Goal: Information Seeking & Learning: Find specific fact

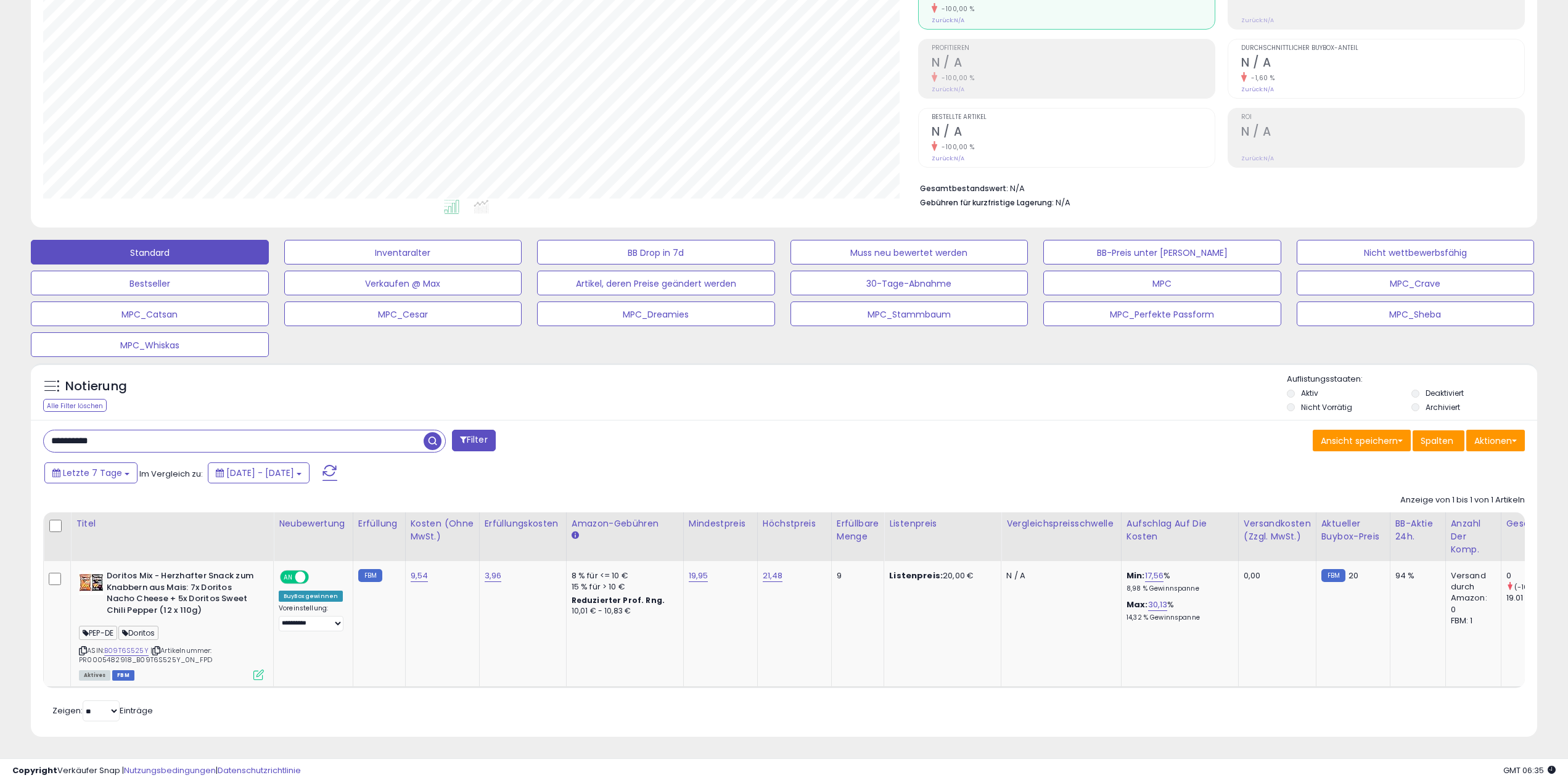
scroll to position [253, 876]
drag, startPoint x: 216, startPoint y: 434, endPoint x: -107, endPoint y: 422, distance: 323.2
click at [0, 422] on html "Anmeldung nicht möglich Listendaten werden abgerufen. hat die Nutzungsbedingung…" at bounding box center [784, 214] width 1568 height 783
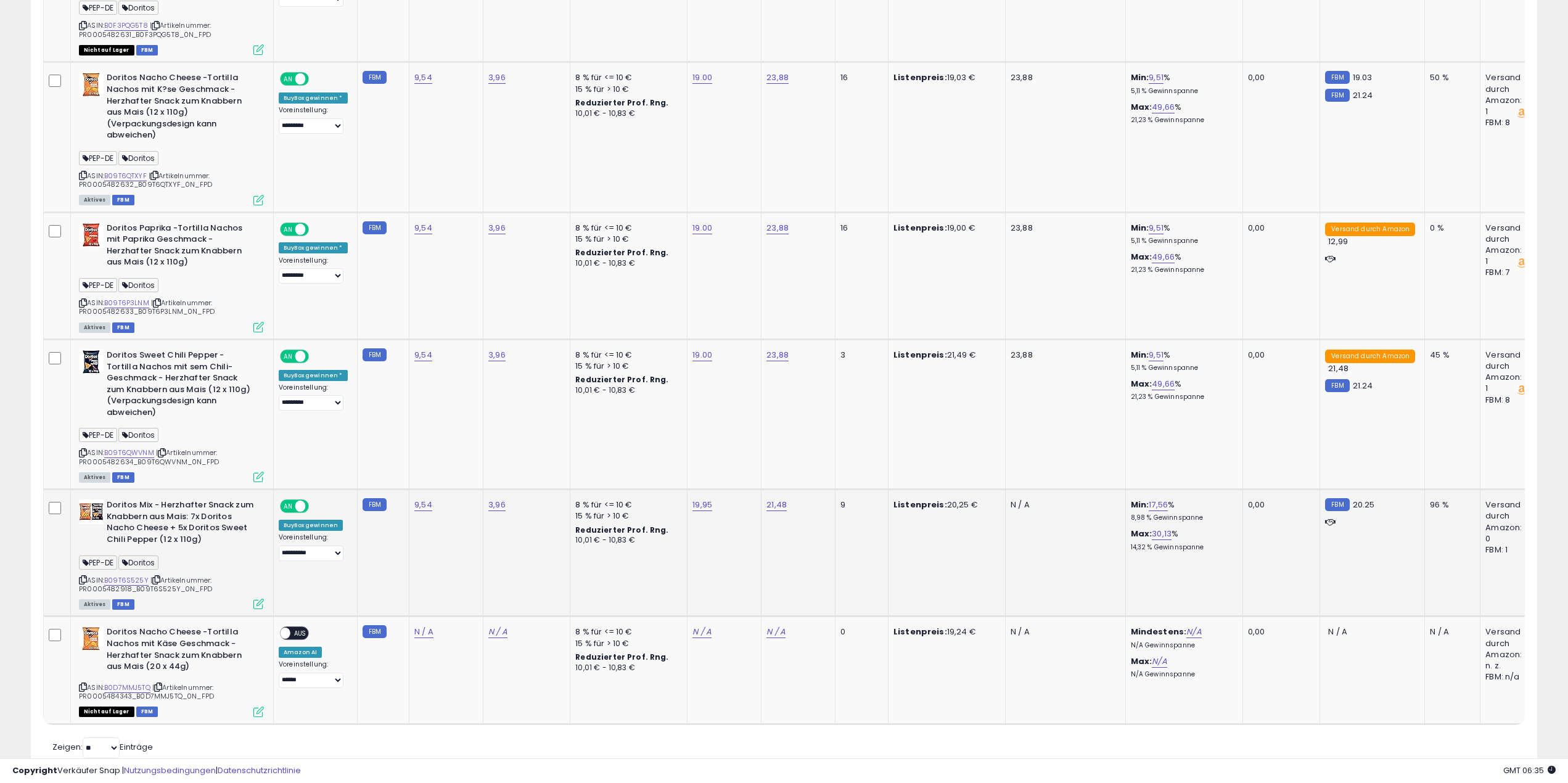
scroll to position [976, 0]
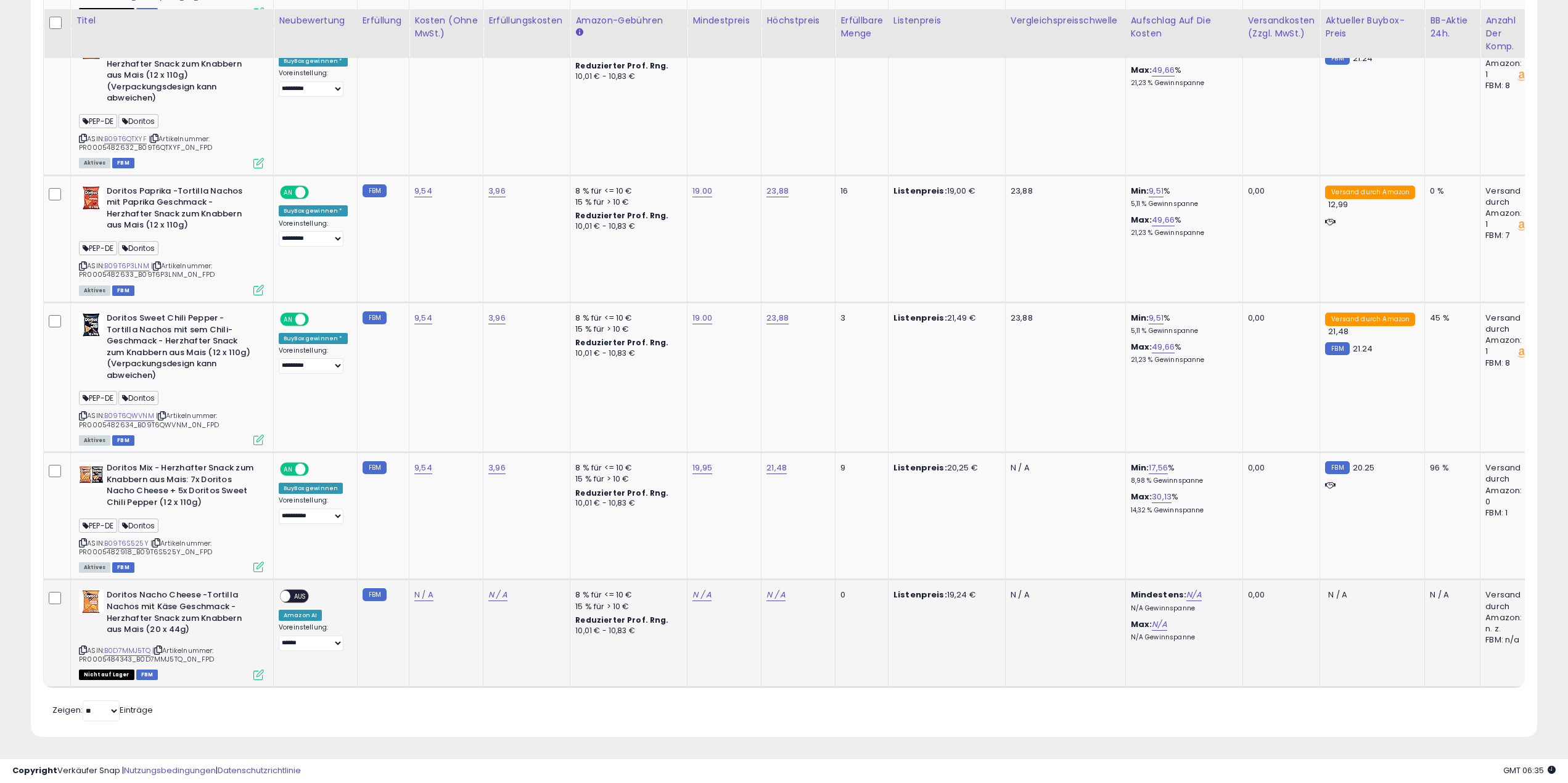
drag, startPoint x: 154, startPoint y: 642, endPoint x: 106, endPoint y: 641, distance: 48.0
click at [106, 641] on div "ASIN: B0D7MMJ5TQ | Artikelnummer: PR0005484343_B0D7MMJ5TQ_0N_FPD Nicht auf Lage…" at bounding box center [171, 634] width 185 height 89
copy font "B0D7MMJ5TQ"
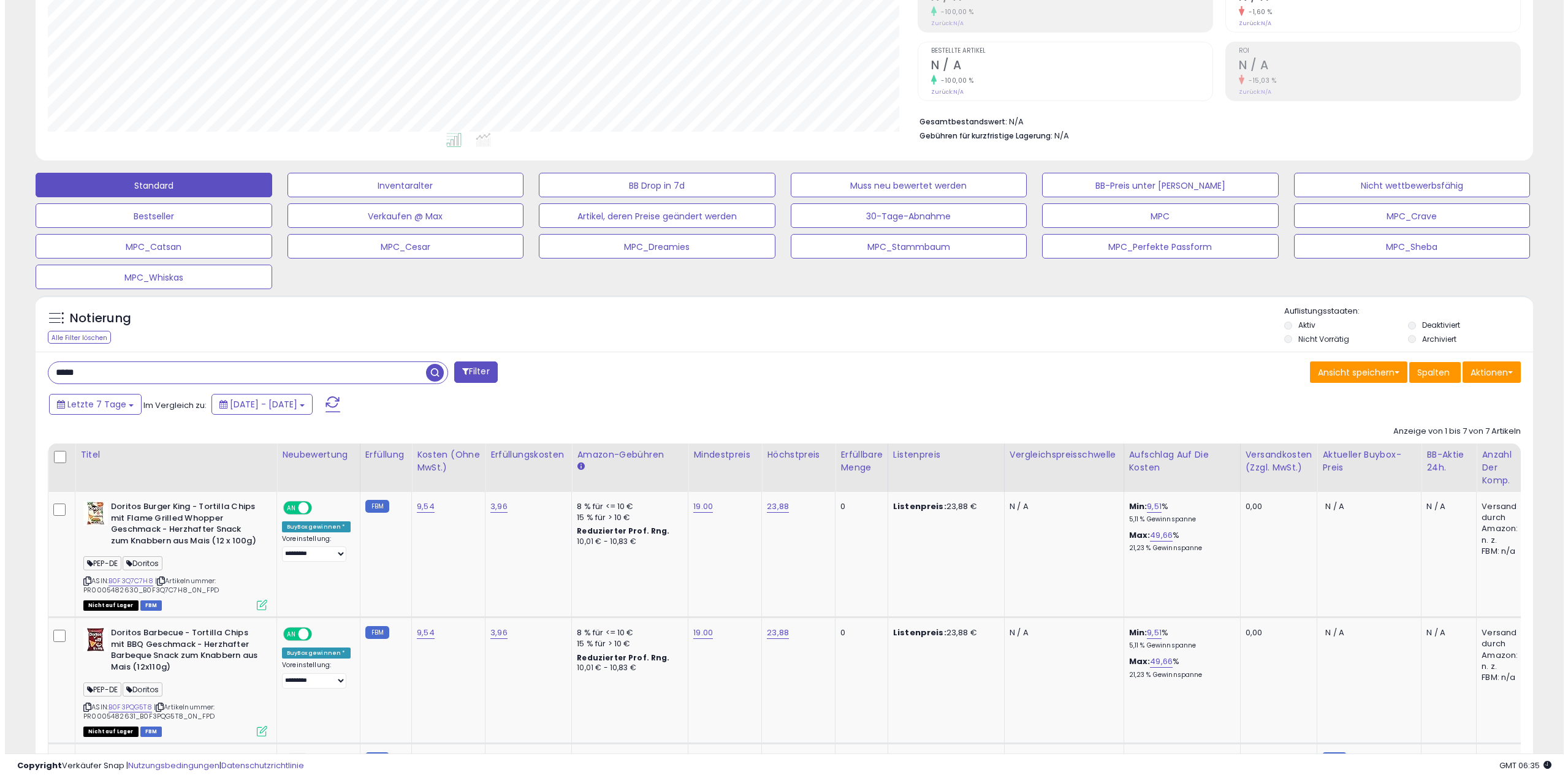
scroll to position [0, 0]
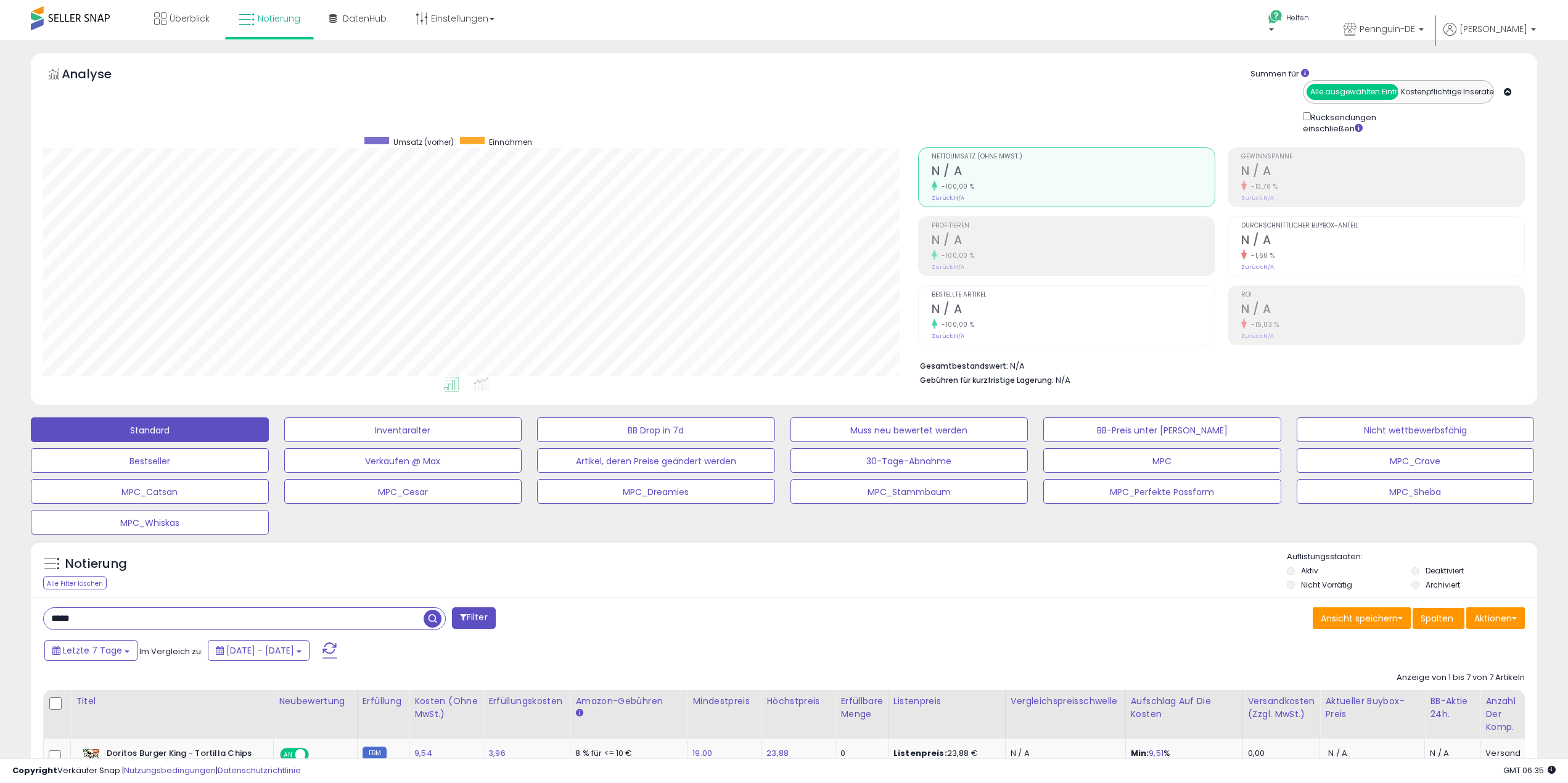
drag, startPoint x: 114, startPoint y: 620, endPoint x: -51, endPoint y: 607, distance: 165.5
click at [0, 607] on html "Anmeldung nicht möglich Listendaten werden abgerufen. hat die Nutzungsbedingung…" at bounding box center [784, 391] width 1568 height 783
paste input "*****"
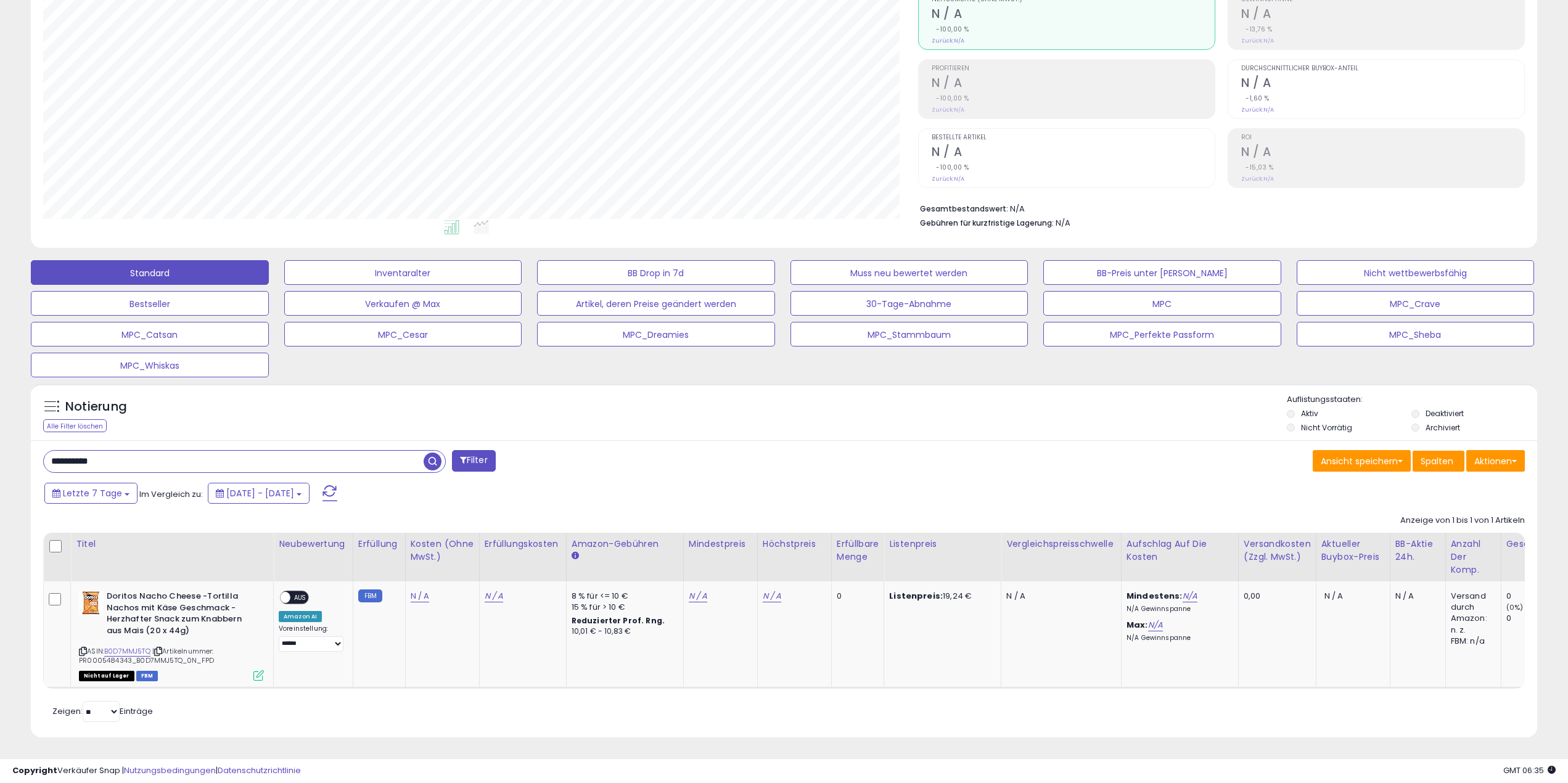
scroll to position [167, 0]
drag, startPoint x: 176, startPoint y: 454, endPoint x: -59, endPoint y: 442, distance: 235.3
click at [0, 442] on html "Anmeldung nicht möglich Listendaten werden abgerufen. hat die Nutzungsbedingung…" at bounding box center [784, 233] width 1568 height 783
type input "*******"
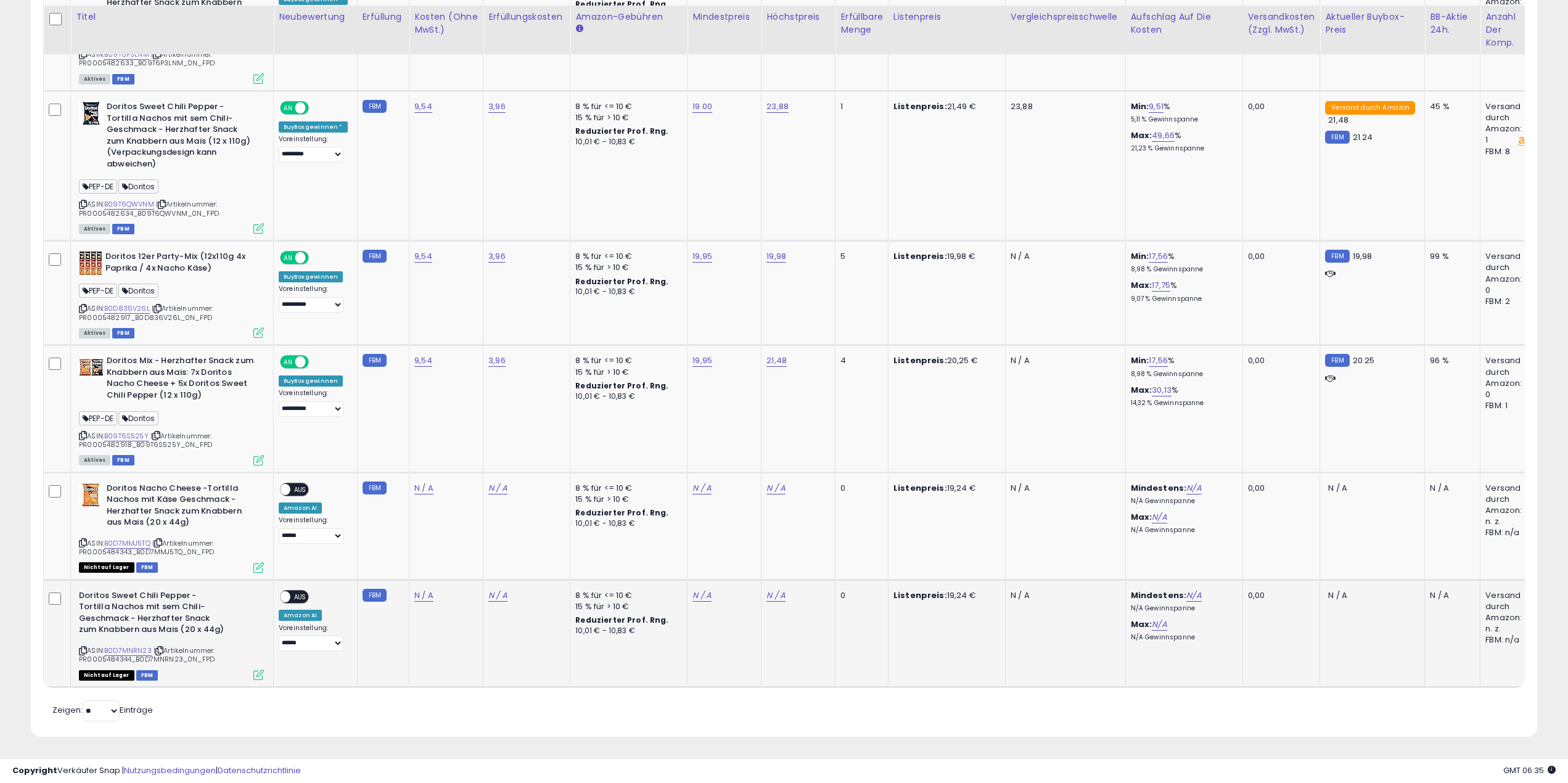
scroll to position [1187, 0]
click at [161, 204] on font "Artikelnummer: PR0005482634_B09T6QWVNM_0N_FPD" at bounding box center [148, 208] width 140 height 18
copy font "PR0005482634_B09T6QWVNM_0N_FPD"
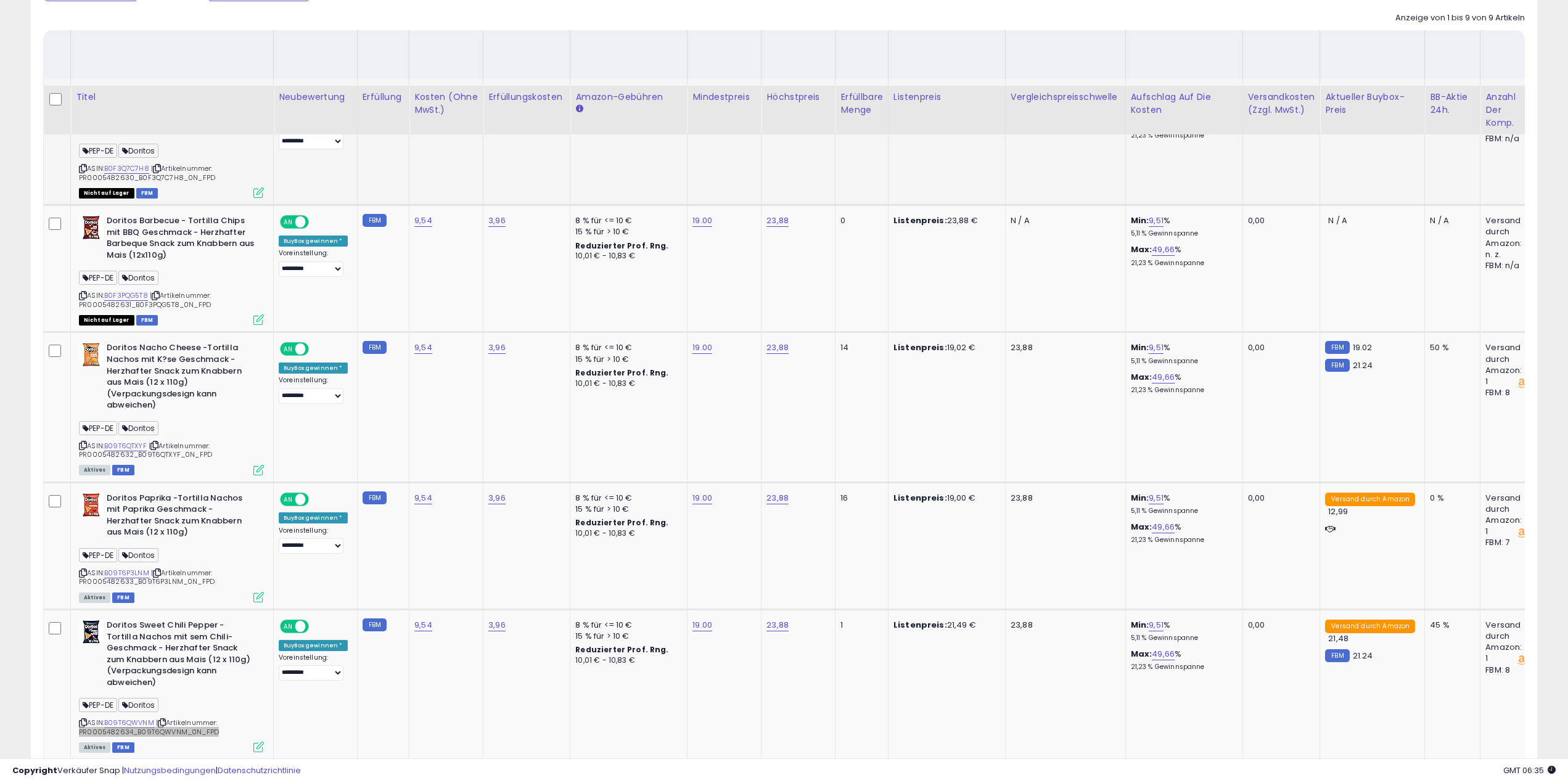
scroll to position [571, 0]
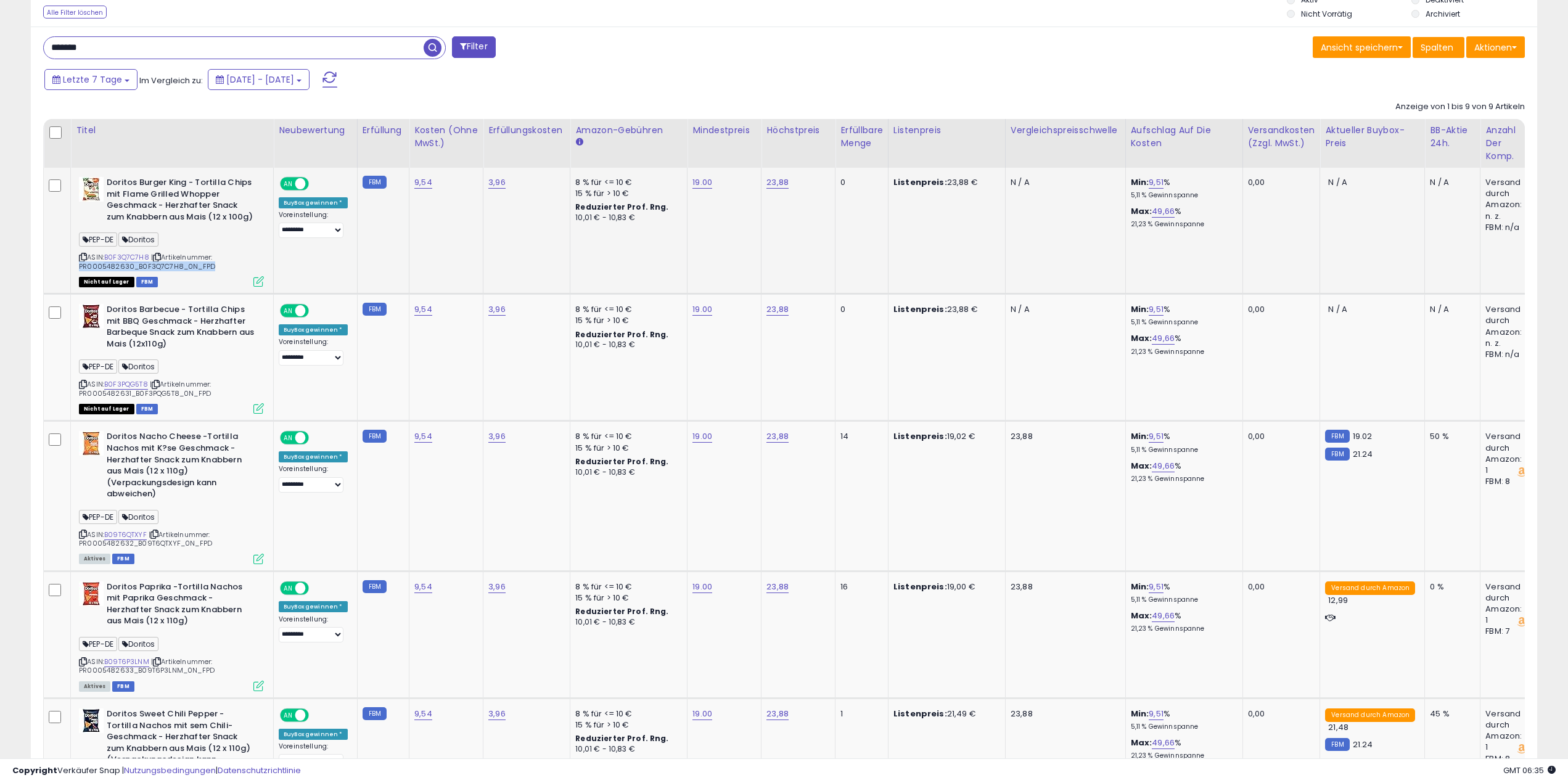
drag, startPoint x: 211, startPoint y: 268, endPoint x: 80, endPoint y: 269, distance: 131.0
click at [80, 269] on div "ASIN: B0F3Q7C7H8 | Artikelnummer: PR0005482630_B0F3Q7C7H8_0N_FPD Nicht auf Lage…" at bounding box center [171, 231] width 185 height 108
copy font "PR0005482630_B0F3Q7C7H8_0N_FPD"
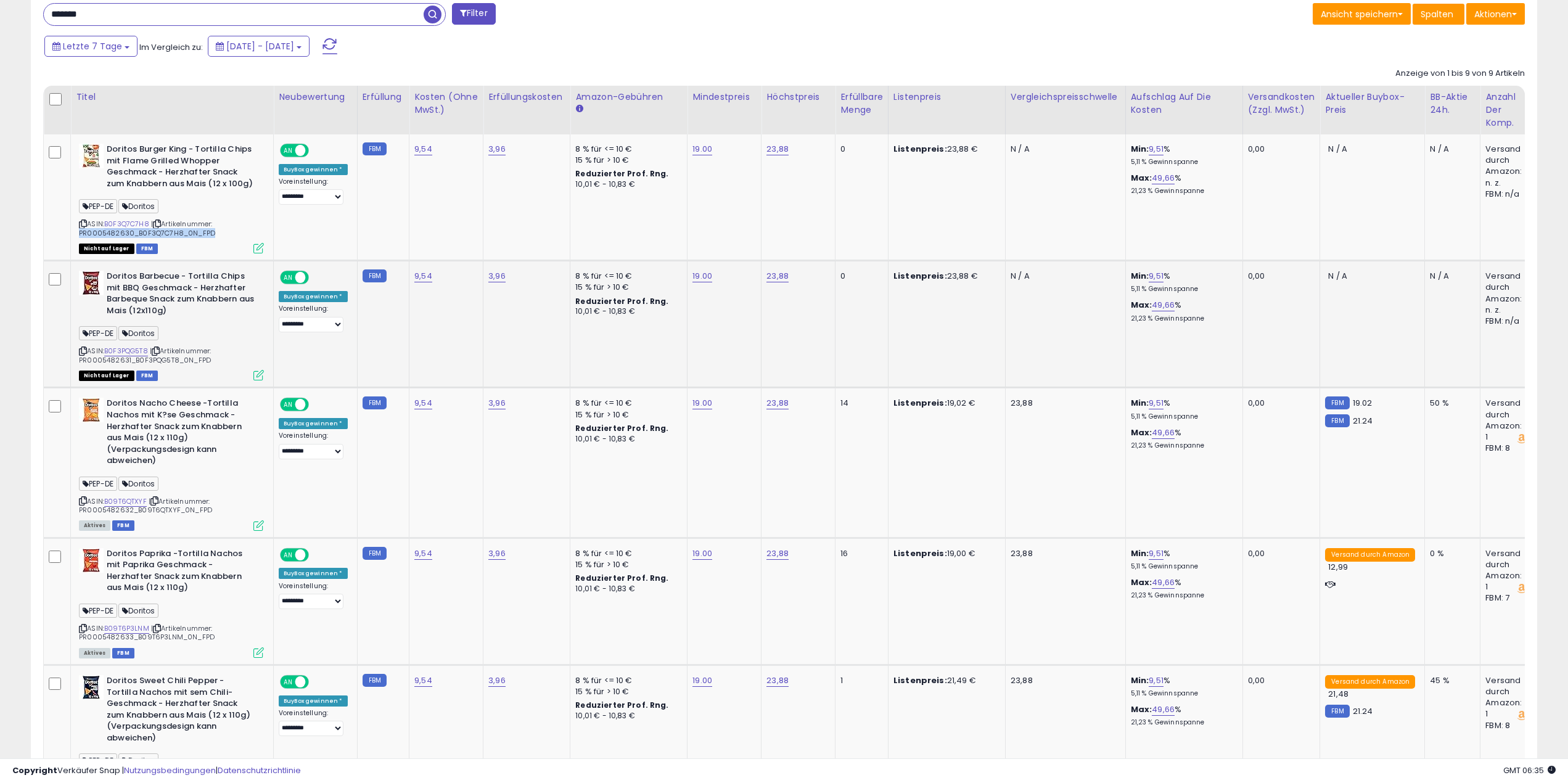
scroll to position [633, 0]
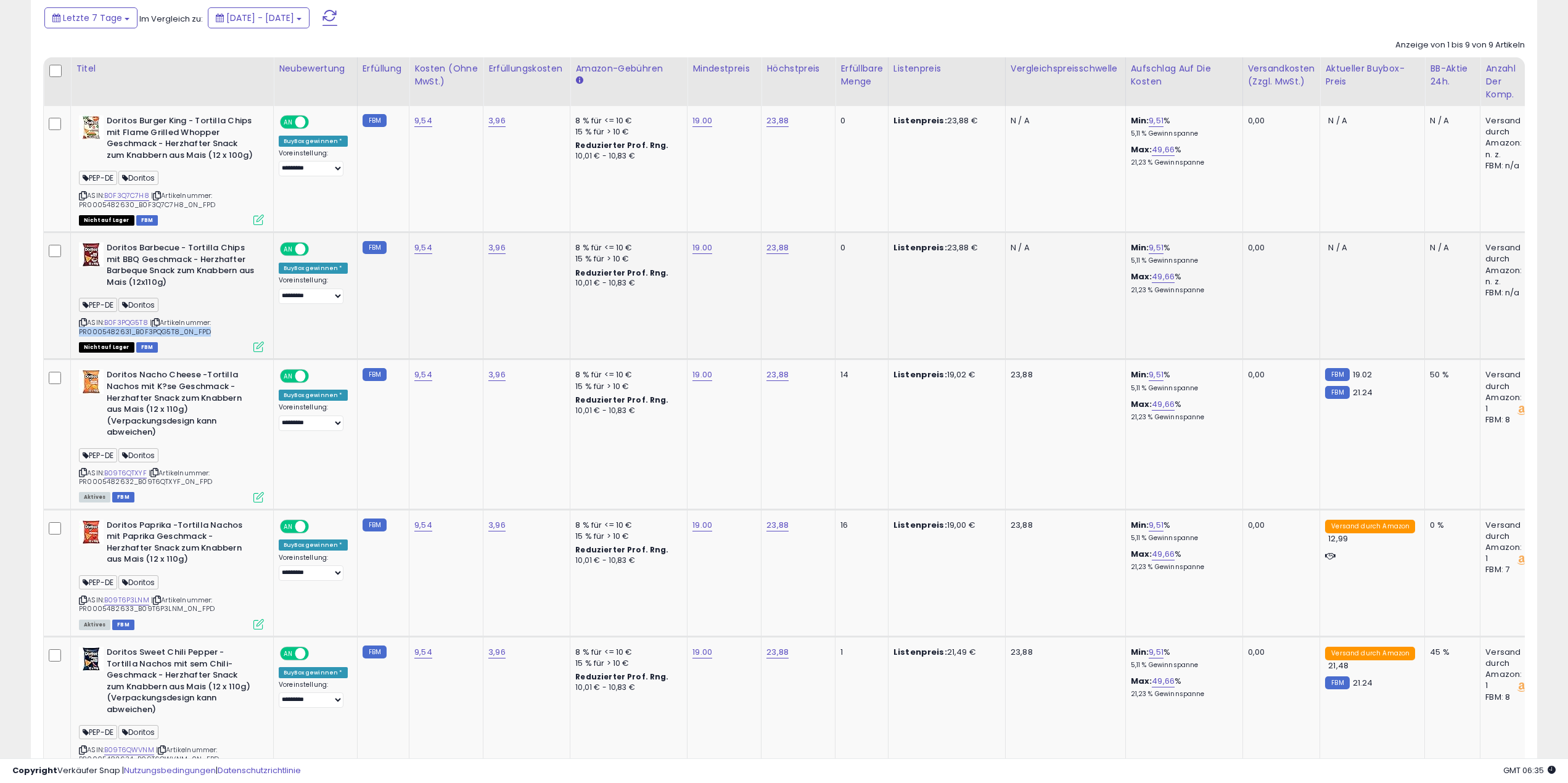
drag, startPoint x: 209, startPoint y: 332, endPoint x: 75, endPoint y: 333, distance: 134.0
click at [75, 333] on td "Doritos Barbecue - Tortilla Chips mit BBQ Geschmack - Herzhafter Barbeque Snack…" at bounding box center [172, 295] width 203 height 127
copy font "PR0005482631_B0F3PQG5T8_0N_FPD"
drag, startPoint x: 212, startPoint y: 484, endPoint x: 78, endPoint y: 485, distance: 134.0
click at [78, 485] on div "Doritos Nacho Cheese -Tortilla Nachos mit K?se Geschmack - Herzhafter Snack zum…" at bounding box center [169, 435] width 188 height 131
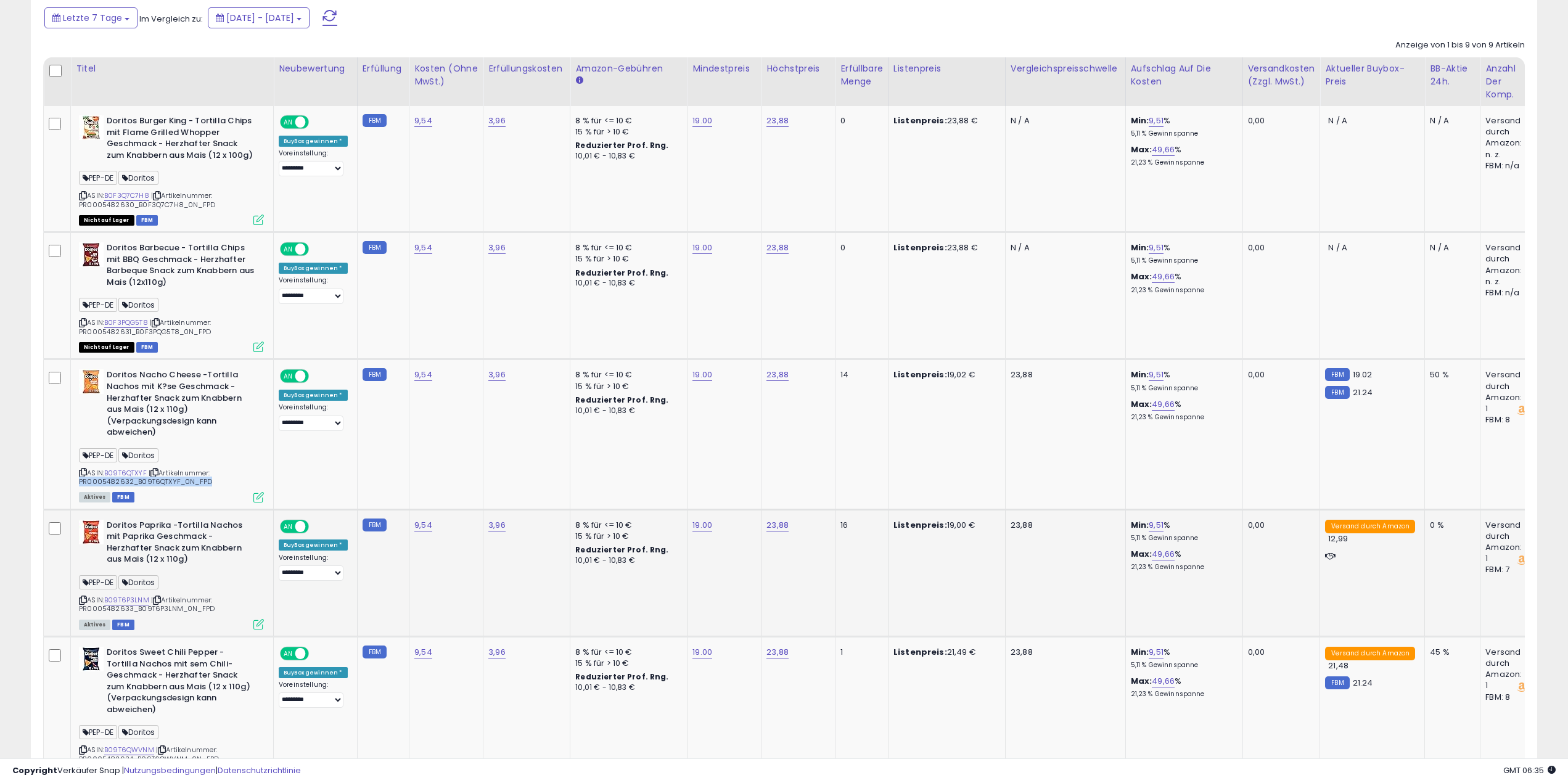
copy font "PR0005482632_B09T6QTXYF_0N_FPD"
drag, startPoint x: 213, startPoint y: 609, endPoint x: 72, endPoint y: 606, distance: 141.0
click at [72, 606] on td "Doritos Paprika -Tortilla Nachos mit Paprika Geschmack - Herzhafter Snack zum K…" at bounding box center [172, 572] width 203 height 127
copy font "PR0005482633_B09T6P3LNM_0N_FPD"
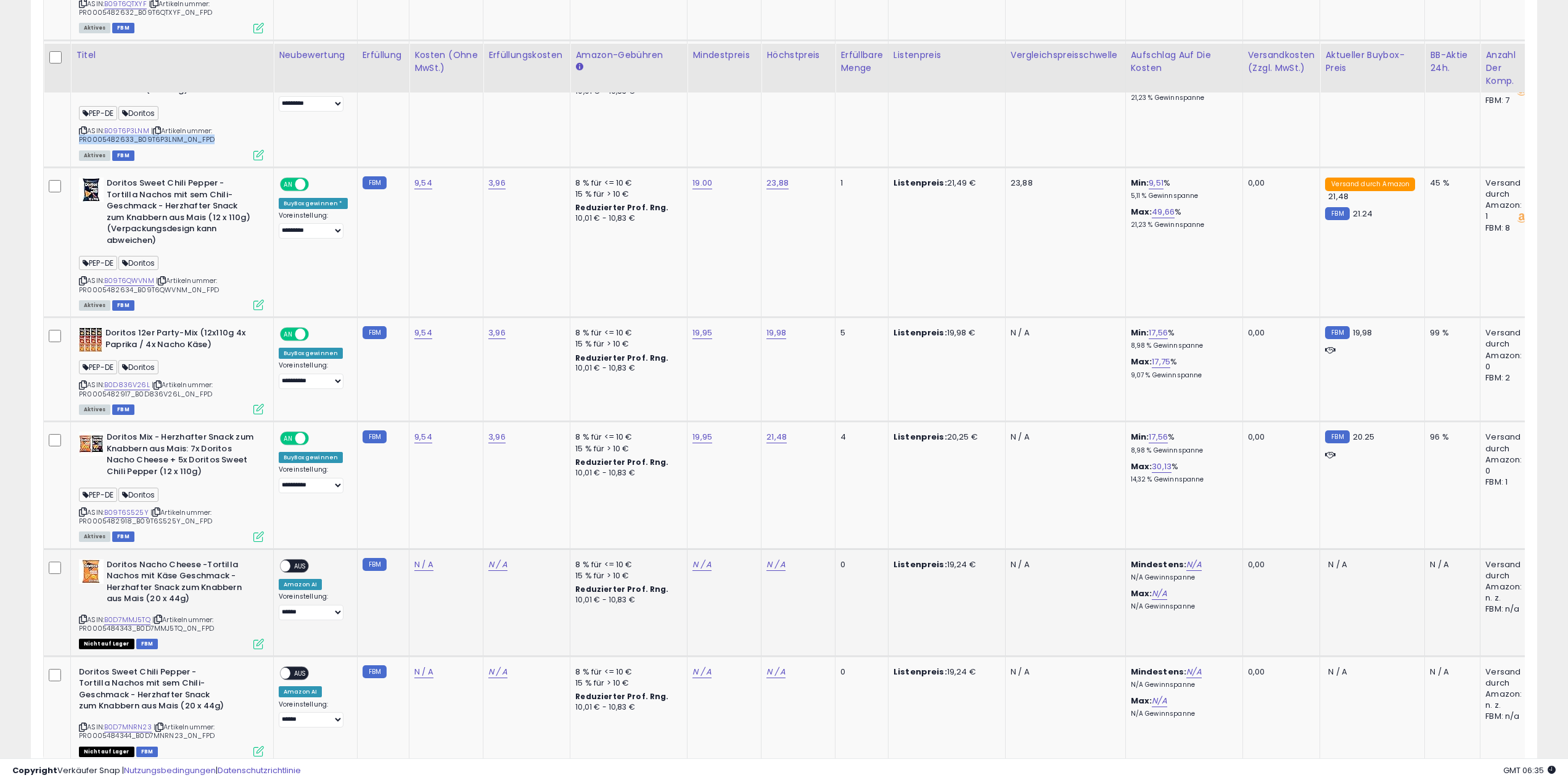
scroll to position [1187, 0]
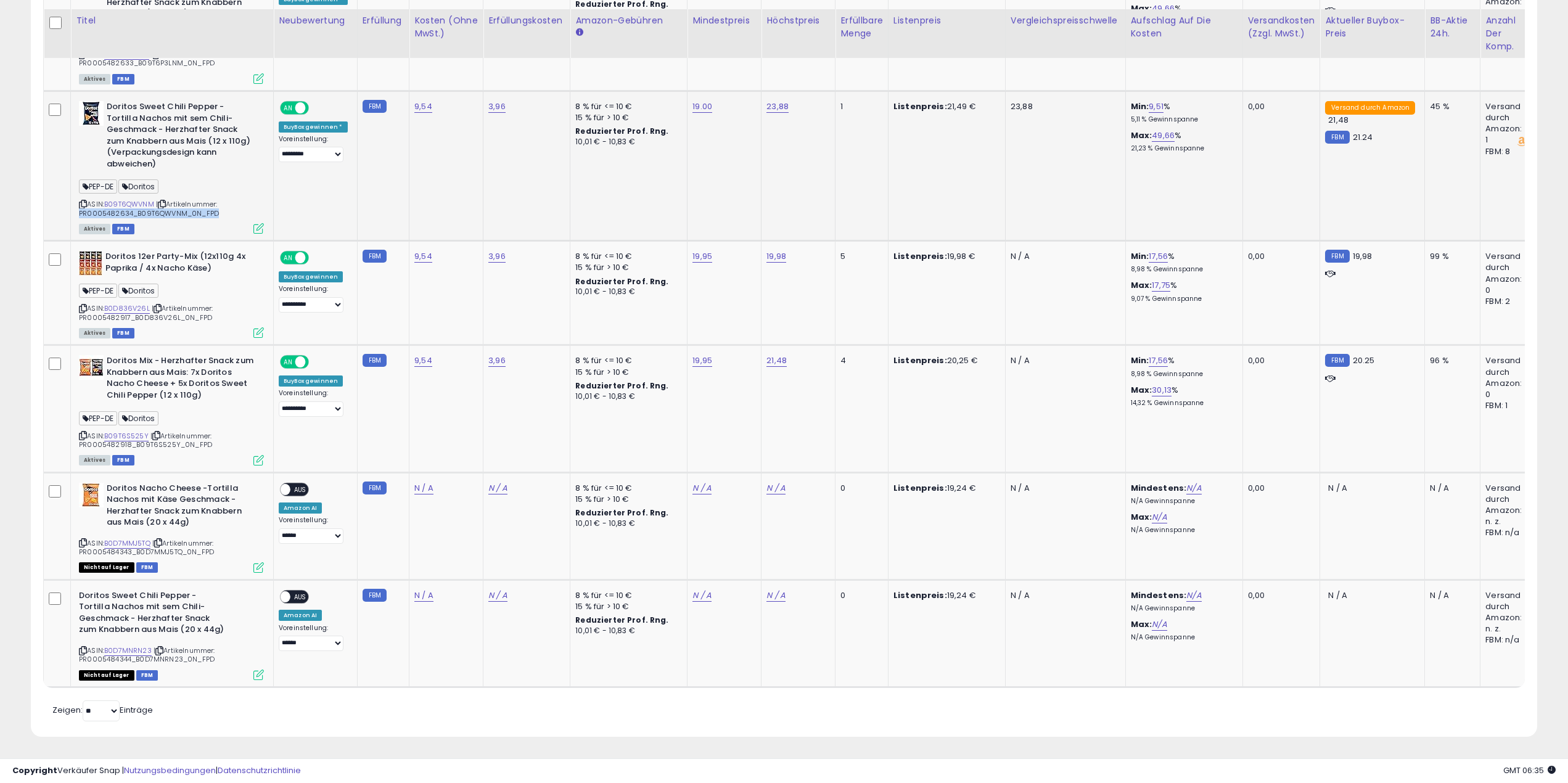
drag, startPoint x: 220, startPoint y: 204, endPoint x: 79, endPoint y: 207, distance: 141.0
click at [79, 207] on div "ASIN: B09T6QWVNM | Artikelnummer: PR0005482634_B09T6QWVNM_0N_FPD Aktives FBM" at bounding box center [171, 167] width 185 height 131
copy font "PR0005482634_B09T6QWVNM_0N_FPD"
drag, startPoint x: 213, startPoint y: 312, endPoint x: 79, endPoint y: 309, distance: 134.0
click at [79, 309] on div "ASIN: B0D836V26L | Artikelnummer: PR0005482917_B0D836V26L_0N_FPD Aktives FBM" at bounding box center [171, 293] width 185 height 86
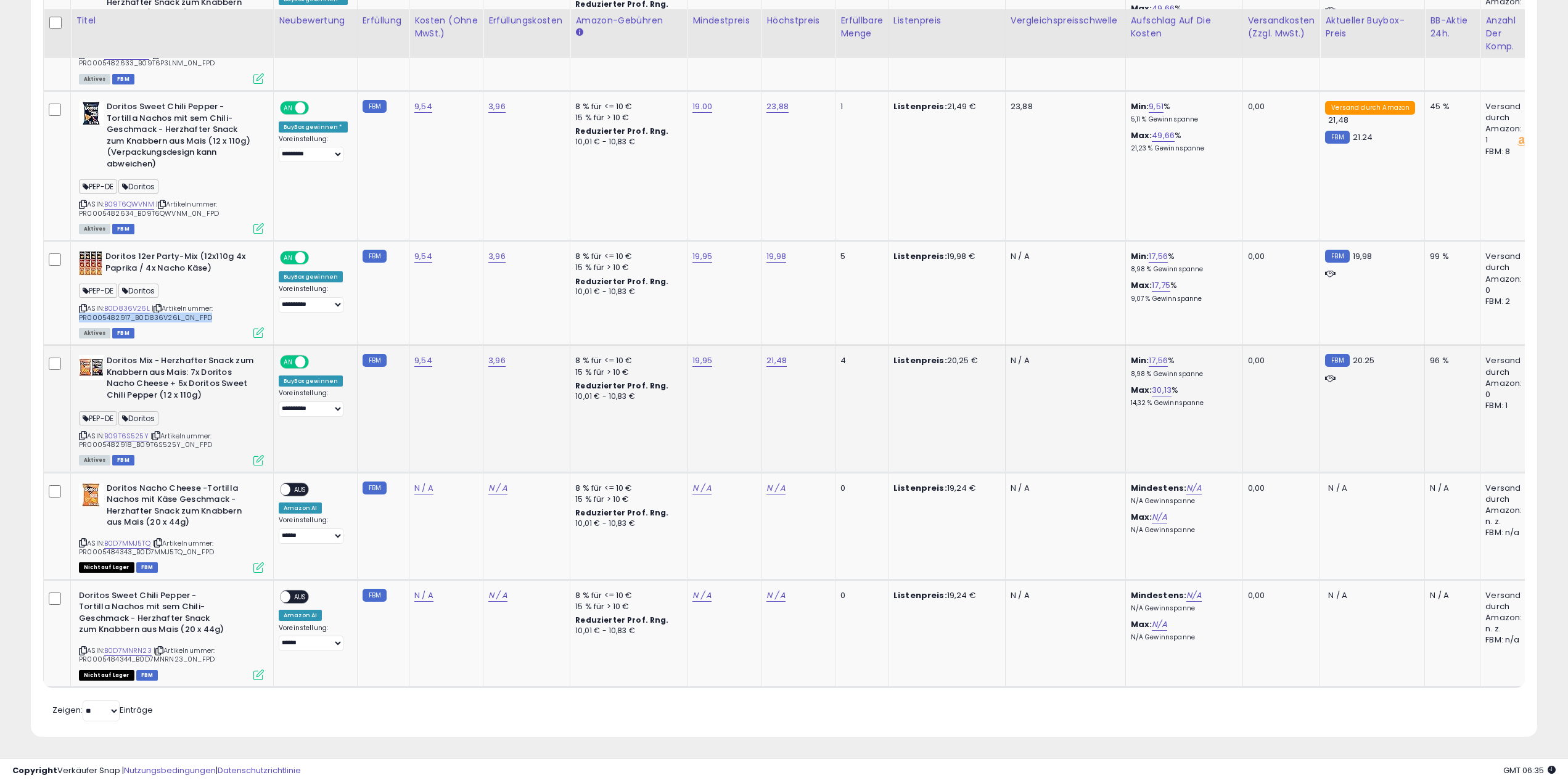
copy font "PR0005482917_B0D836V26L_0N_FPD"
drag, startPoint x: 213, startPoint y: 436, endPoint x: 74, endPoint y: 440, distance: 139.1
click at [74, 440] on td "Doritos Mix - Herzhafter Snack zum Knabbern aus Mais: 7x Doritos Nacho Cheese +…" at bounding box center [172, 408] width 203 height 127
copy font "PR0005482918_B09T6S525Y_0N_FPD"
drag, startPoint x: 215, startPoint y: 543, endPoint x: 72, endPoint y: 546, distance: 143.0
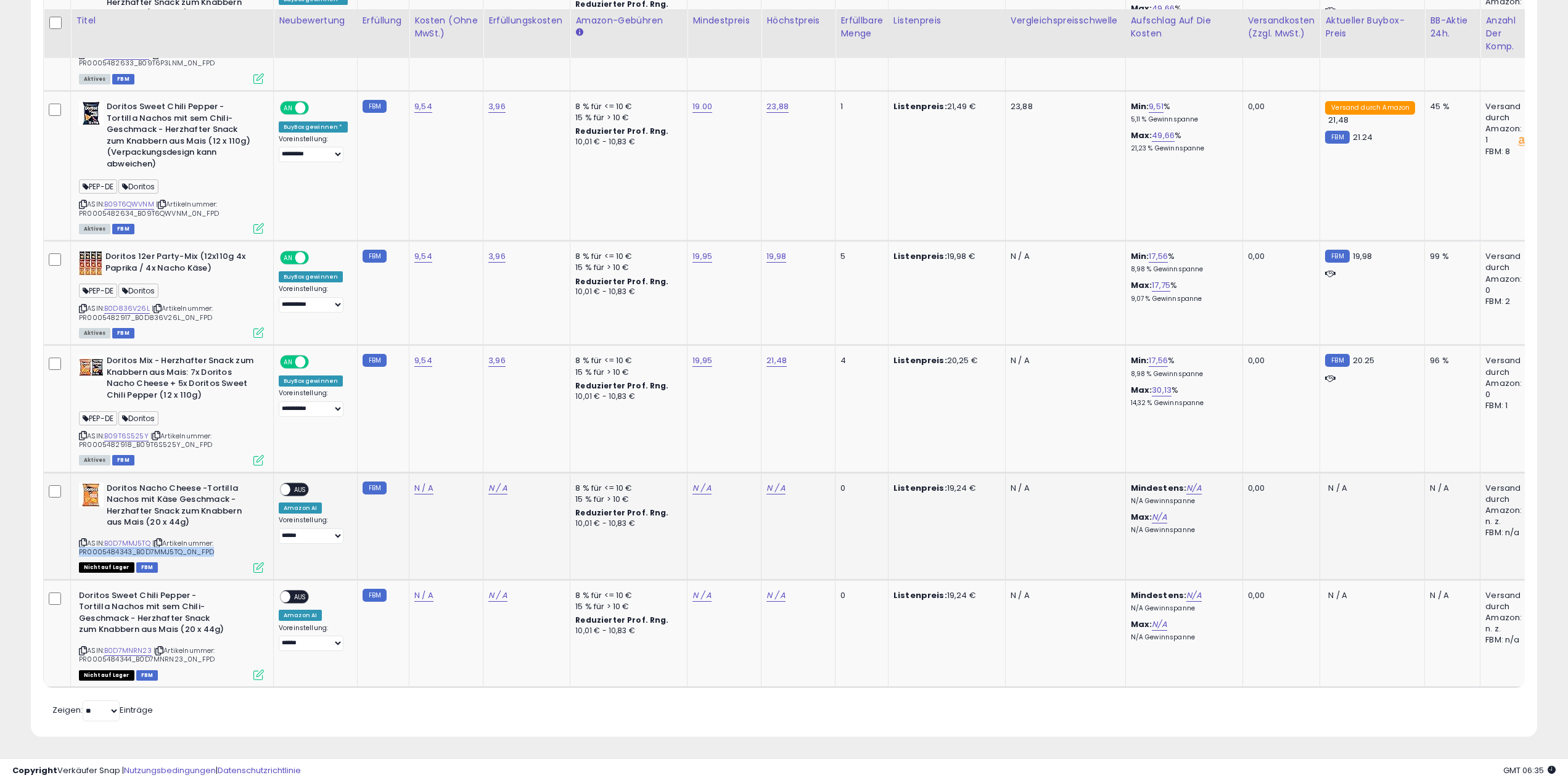
click at [72, 546] on td "Doritos Nacho Cheese -Tortilla Nachos mit Käse Geschmack - Herzhafter Snack zum…" at bounding box center [172, 525] width 203 height 107
copy font "PR0005484343_B0D7MMJ5TQ_0N_FPD"
drag, startPoint x: 213, startPoint y: 651, endPoint x: 79, endPoint y: 651, distance: 134.0
click at [79, 651] on div "ASIN: B0D7MNRN23 | Artikelnummer: PR0005484344_B0D7MNRN23_0N_FPD Nicht auf Lage…" at bounding box center [171, 635] width 185 height 89
drag, startPoint x: 199, startPoint y: 326, endPoint x: 190, endPoint y: 340, distance: 16.6
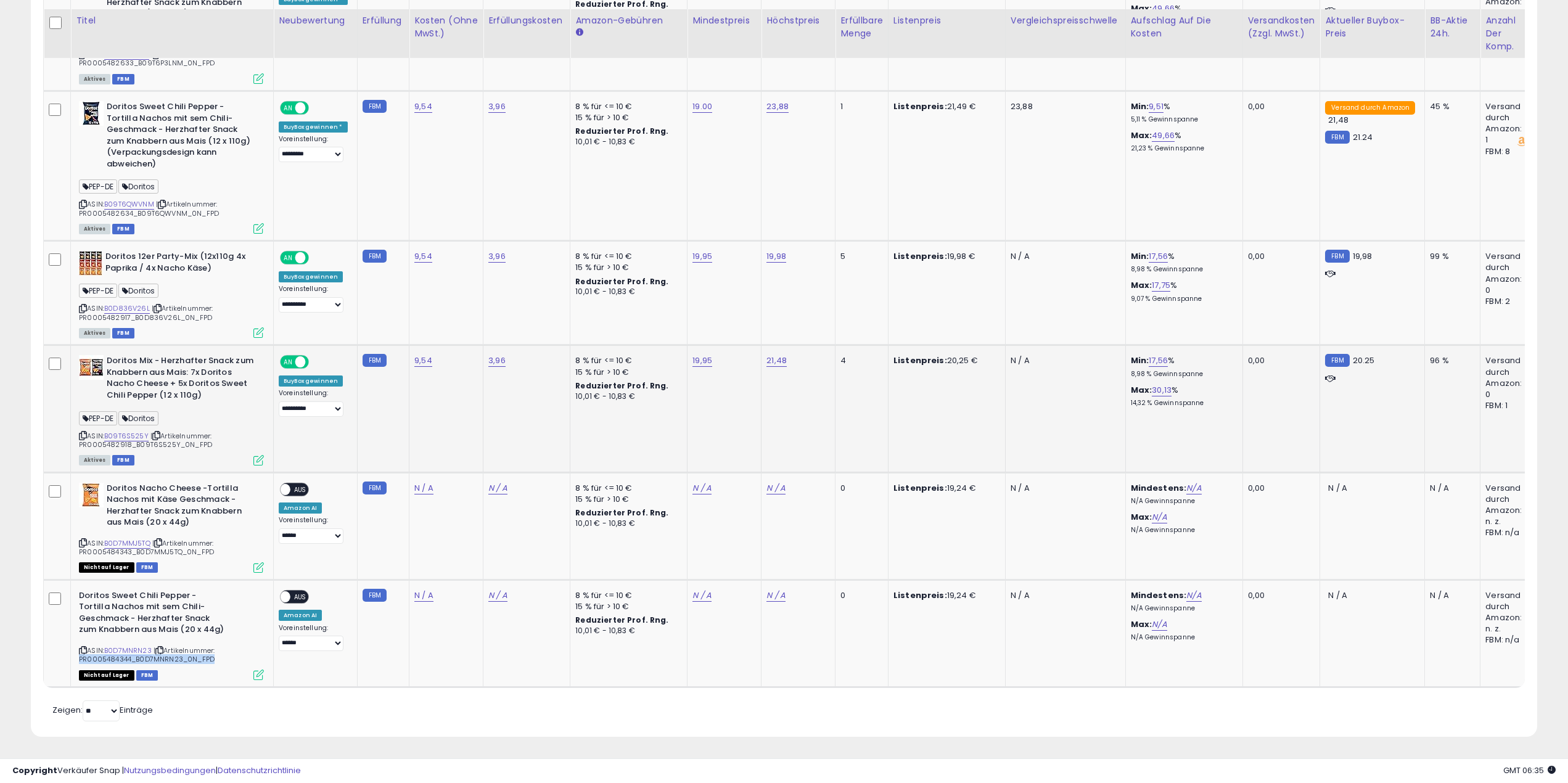
click at [216, 348] on tbody "**********" at bounding box center [1287, 123] width 2486 height 1126
click at [268, 704] on div "Zeigen: ** ** Einträge" at bounding box center [228, 711] width 370 height 21
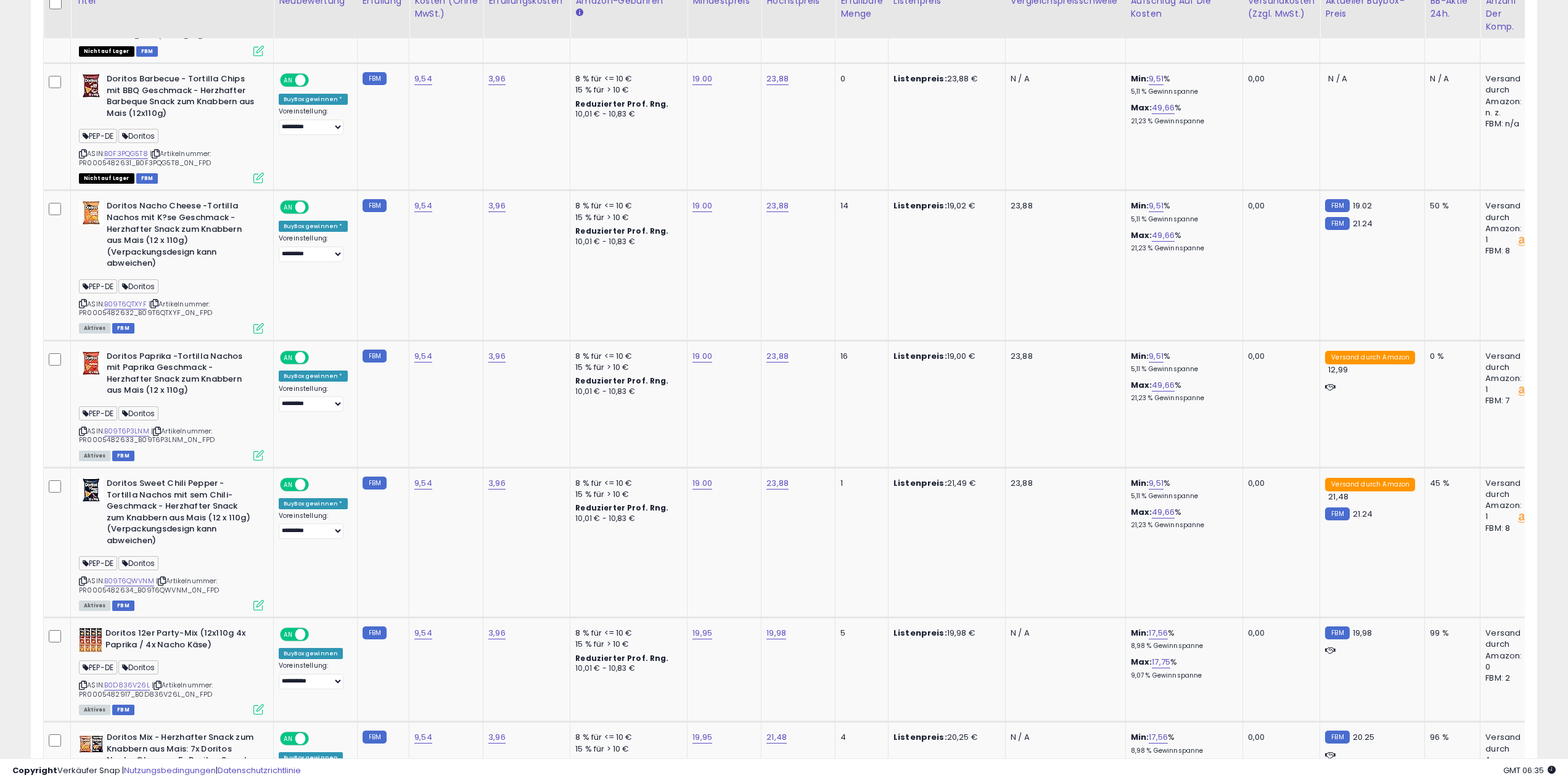
scroll to position [493, 0]
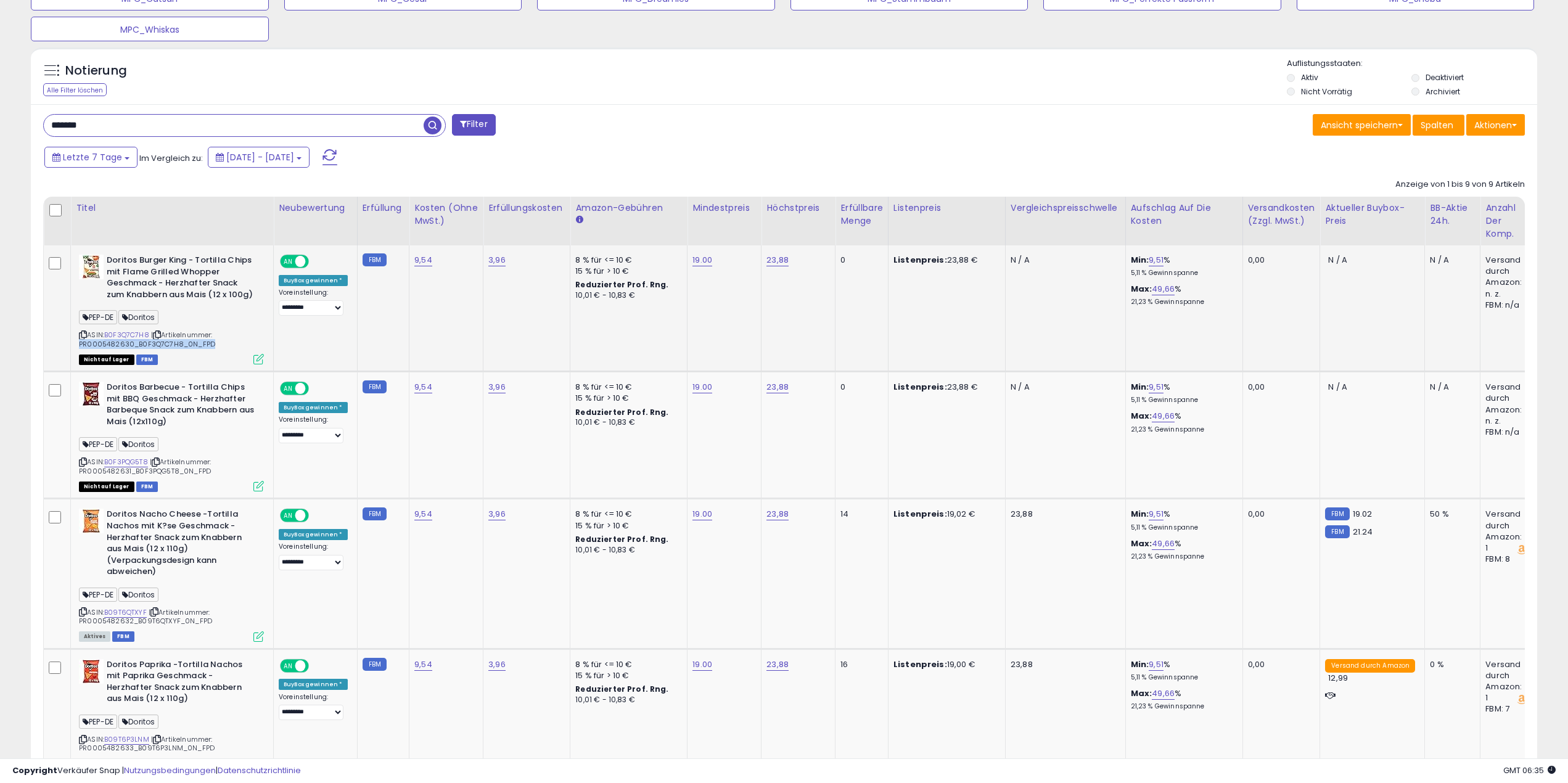
drag, startPoint x: 210, startPoint y: 343, endPoint x: 80, endPoint y: 345, distance: 130.0
click at [80, 345] on div "ASIN: B0F3Q7C7H8 | Artikelnummer: PR0005482630_B0F3Q7C7H8_0N_FPD Nicht auf Lage…" at bounding box center [171, 309] width 185 height 108
